Goal: Book appointment/travel/reservation

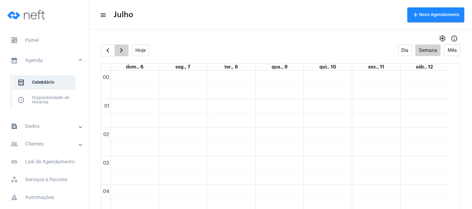
scroll to position [171, 0]
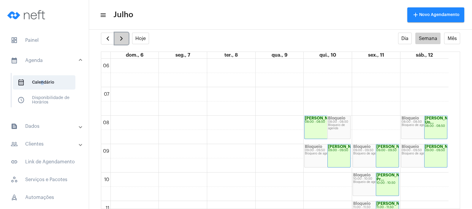
click at [121, 42] on span "button" at bounding box center [121, 38] width 7 height 7
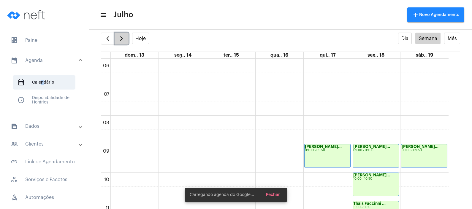
click at [121, 42] on span "button" at bounding box center [121, 38] width 7 height 7
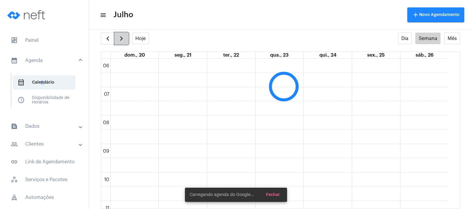
click at [121, 42] on span "button" at bounding box center [121, 38] width 7 height 7
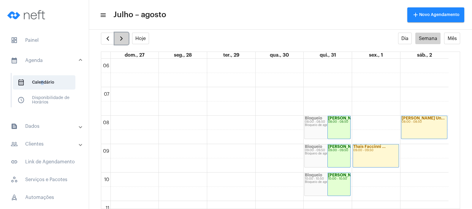
click at [120, 41] on span "button" at bounding box center [121, 38] width 7 height 7
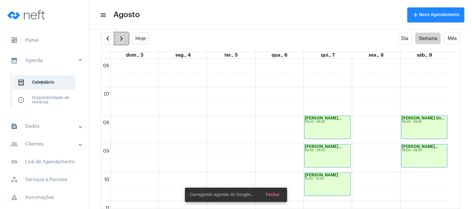
click at [120, 41] on span "button" at bounding box center [121, 38] width 7 height 7
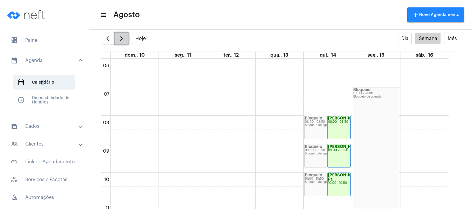
click at [120, 41] on span "button" at bounding box center [121, 38] width 7 height 7
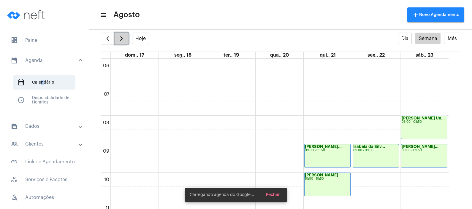
click at [120, 41] on span "button" at bounding box center [121, 38] width 7 height 7
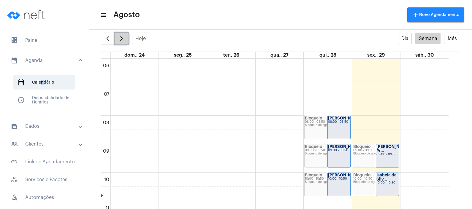
click at [120, 41] on span "button" at bounding box center [121, 38] width 7 height 7
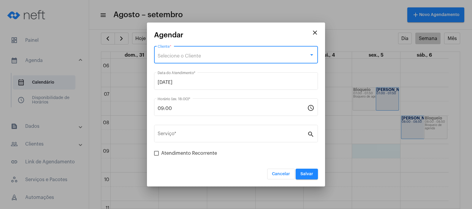
click at [238, 54] on div "Selecione o Cliente" at bounding box center [232, 55] width 151 height 5
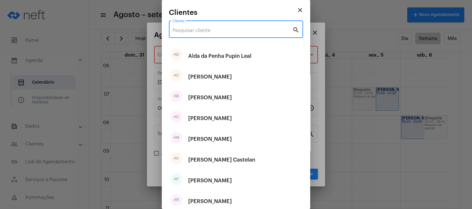
click at [230, 31] on input "Cliente" at bounding box center [232, 30] width 120 height 5
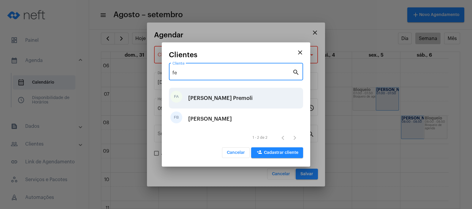
type input "fe"
click at [222, 96] on div "[PERSON_NAME] Premoli" at bounding box center [220, 98] width 64 height 18
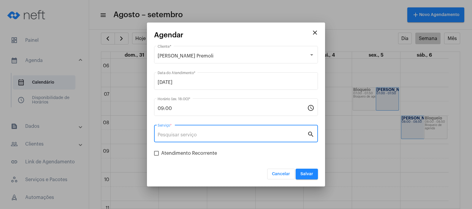
click at [196, 136] on input "Serviço *" at bounding box center [231, 134] width 149 height 5
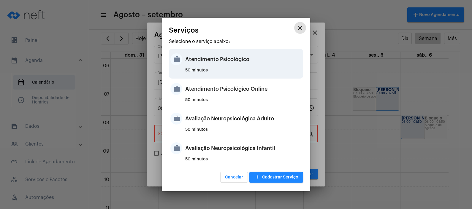
click at [227, 60] on div "Atendimento Psicológico" at bounding box center [243, 59] width 116 height 18
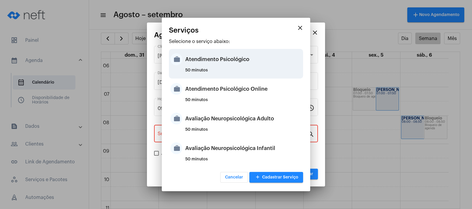
type input "Atendimento Psicológico"
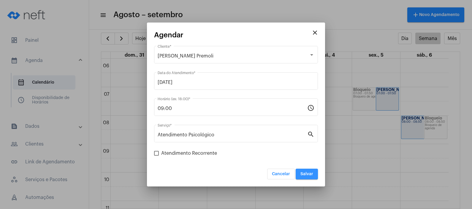
click at [314, 175] on button "Salvar" at bounding box center [306, 174] width 22 height 11
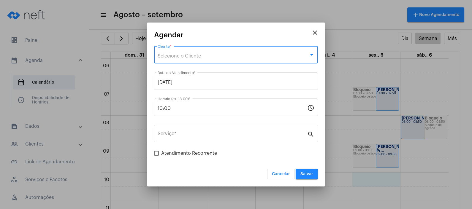
click at [264, 58] on div "Selecione o Cliente" at bounding box center [232, 55] width 151 height 5
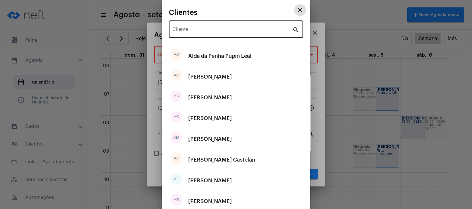
click at [275, 31] on input "Cliente" at bounding box center [232, 30] width 120 height 5
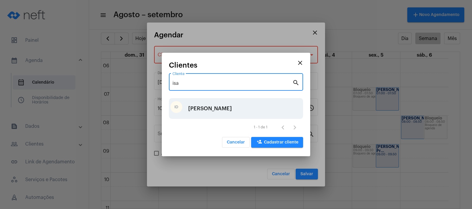
type input "isa"
click at [229, 109] on div "[PERSON_NAME]" at bounding box center [210, 109] width 44 height 18
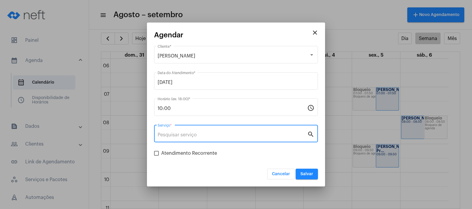
click at [232, 132] on input "Serviço *" at bounding box center [231, 134] width 149 height 5
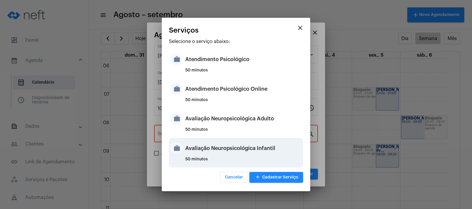
click at [236, 150] on div "Avaliação Neuropsicológica Infantil" at bounding box center [243, 148] width 116 height 18
type input "Avaliação Neuropsicológica Infantil"
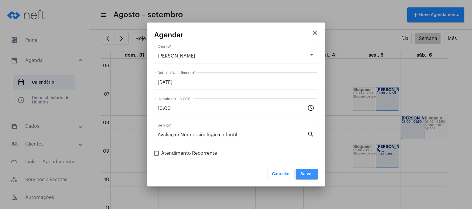
click at [310, 172] on button "Salvar" at bounding box center [306, 174] width 22 height 11
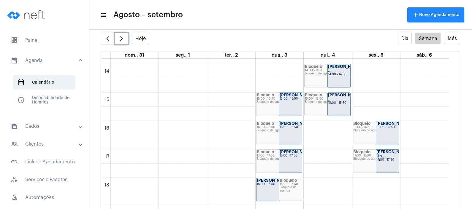
scroll to position [430, 0]
